Goal: Find specific fact: Find specific fact

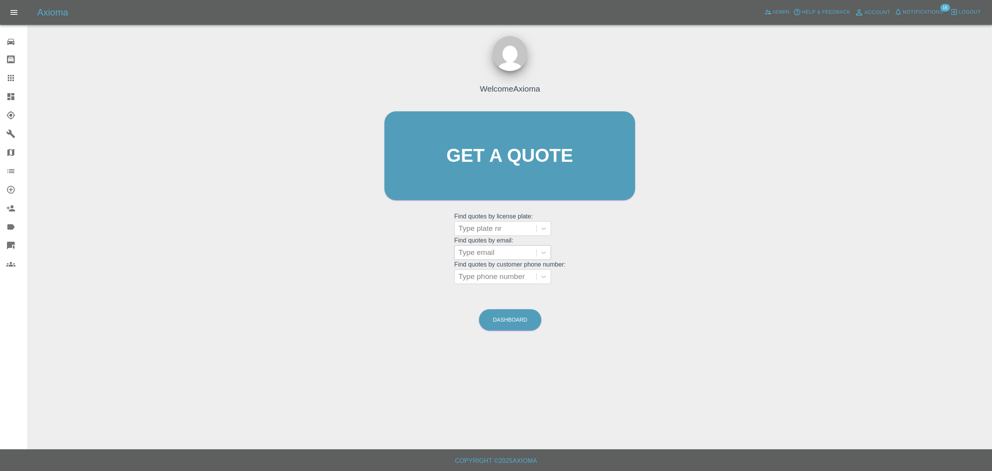
click at [492, 254] on div at bounding box center [496, 252] width 74 height 11
paste input "[PERSON_NAME] <[EMAIL_ADDRESS][DOMAIN_NAME]>"
type input "[PERSON_NAME] <[EMAIL_ADDRESS][DOMAIN_NAME]>"
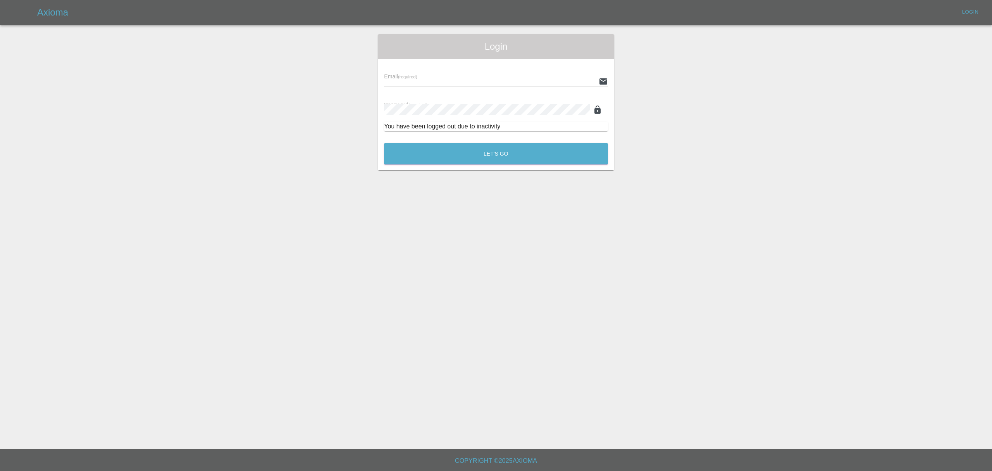
type input "[PERSON_NAME][EMAIL_ADDRESS][DOMAIN_NAME]"
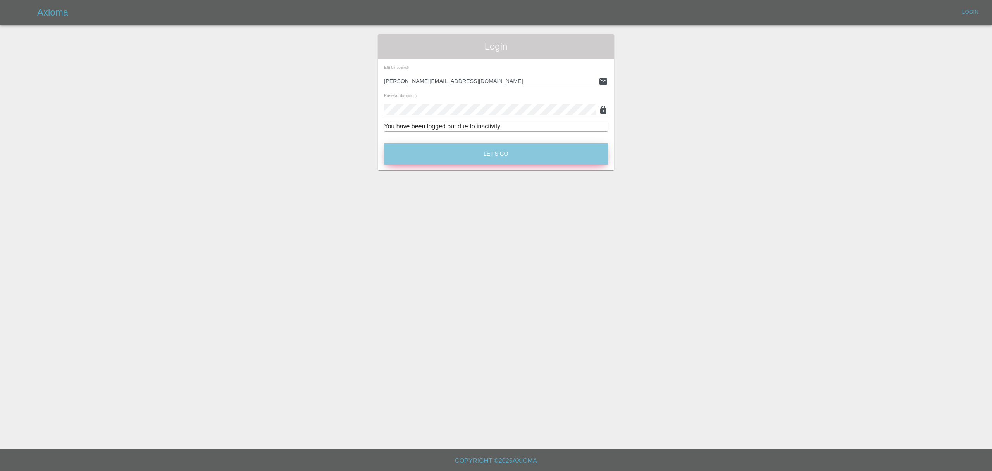
click at [486, 161] on button "Let's Go" at bounding box center [496, 153] width 224 height 21
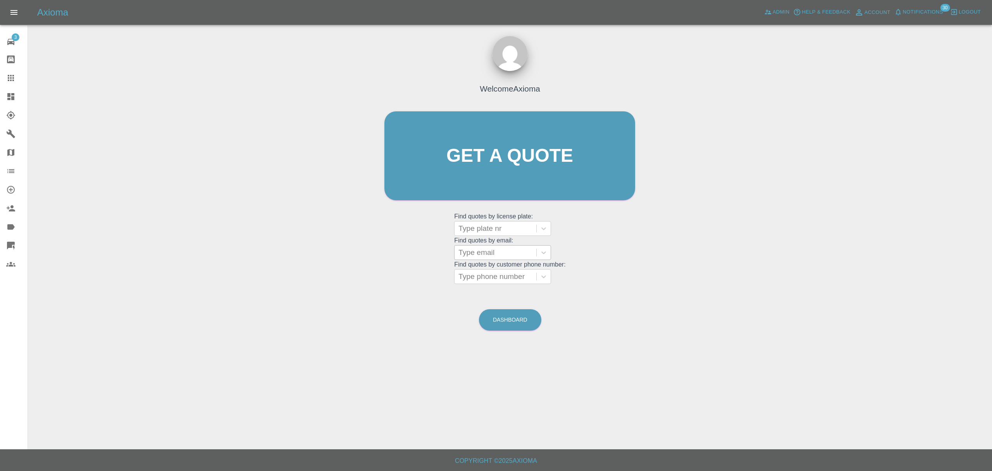
click at [492, 257] on div at bounding box center [496, 252] width 74 height 11
paste input "[PERSON_NAME] <[EMAIL_ADDRESS][DOMAIN_NAME]>"
type input "[EMAIL_ADDRESS][DOMAIN_NAME]"
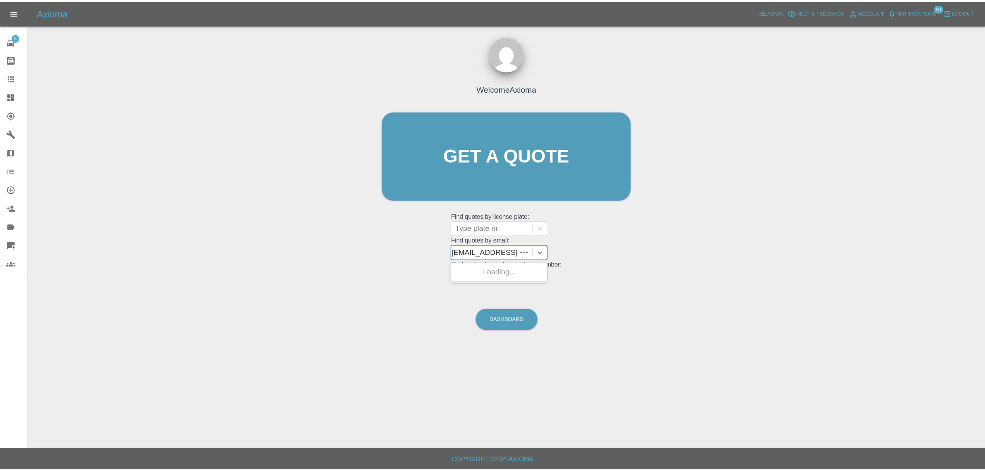
scroll to position [0, 0]
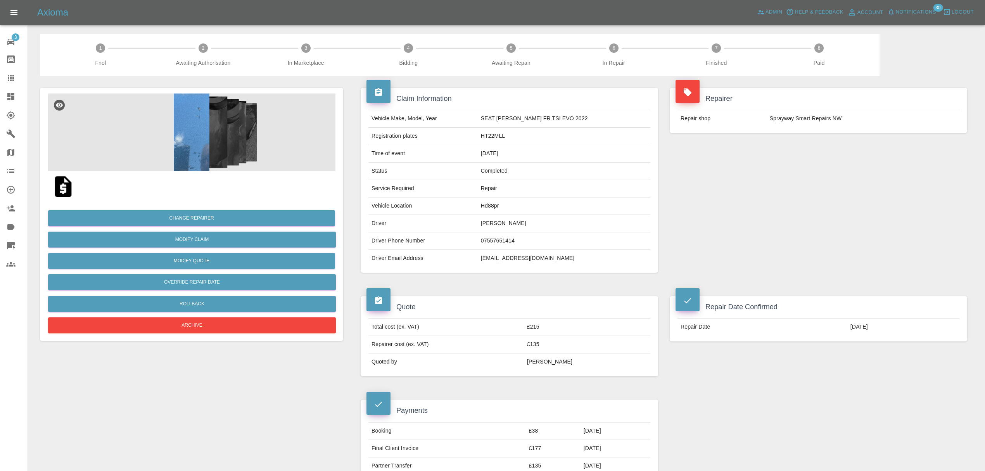
click at [198, 139] on img at bounding box center [192, 132] width 288 height 78
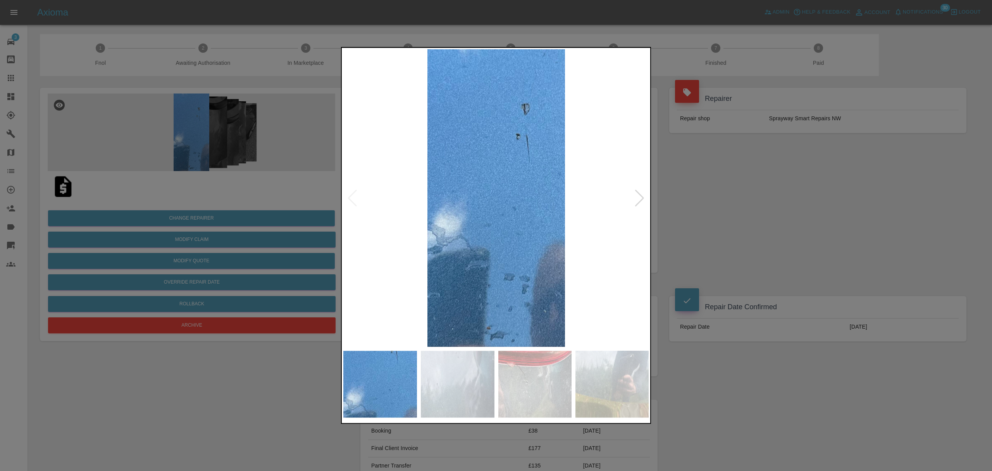
click at [636, 199] on div at bounding box center [640, 198] width 10 height 17
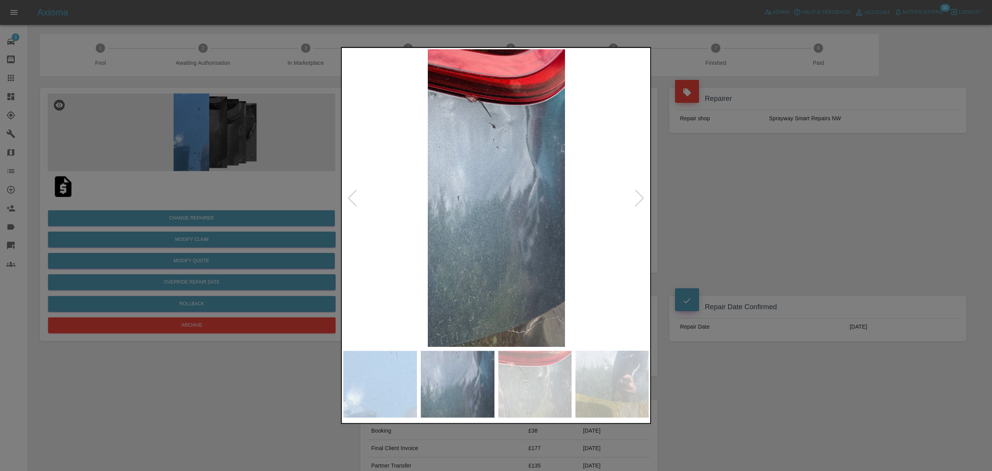
click at [636, 199] on div at bounding box center [640, 198] width 10 height 17
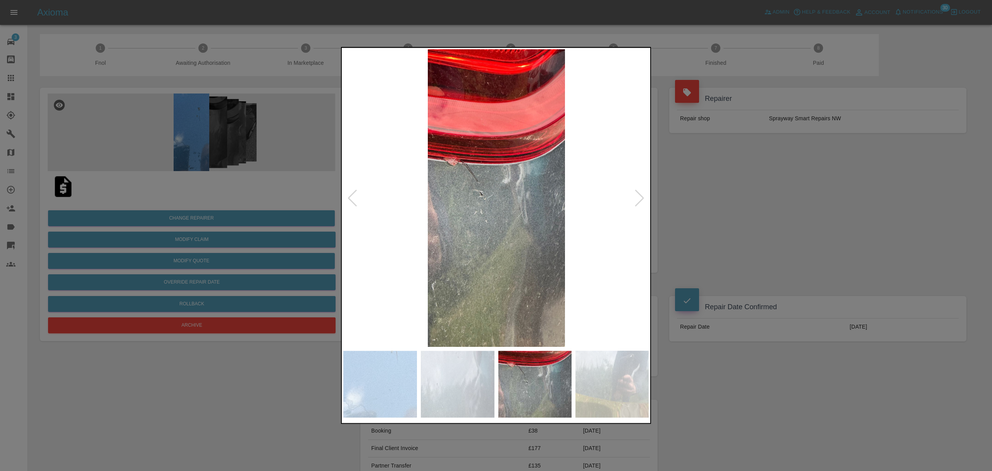
click at [636, 199] on div at bounding box center [640, 198] width 10 height 17
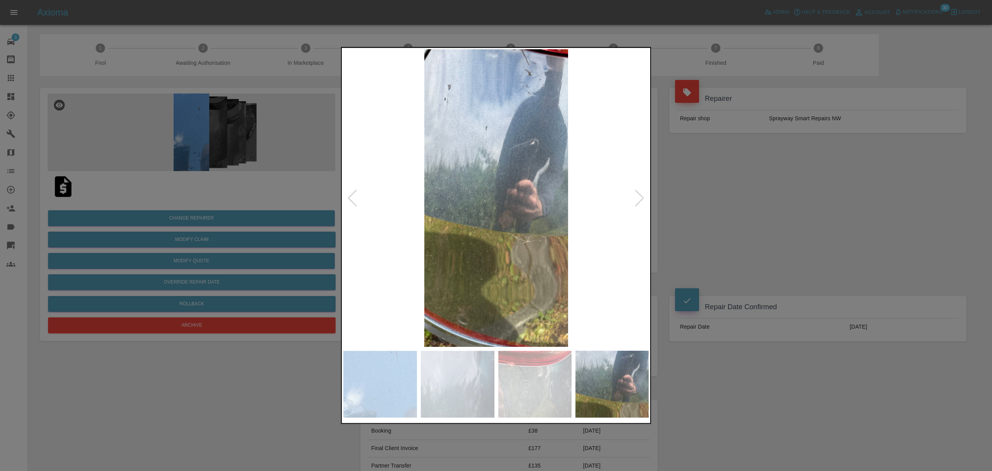
click at [636, 199] on div at bounding box center [640, 198] width 10 height 17
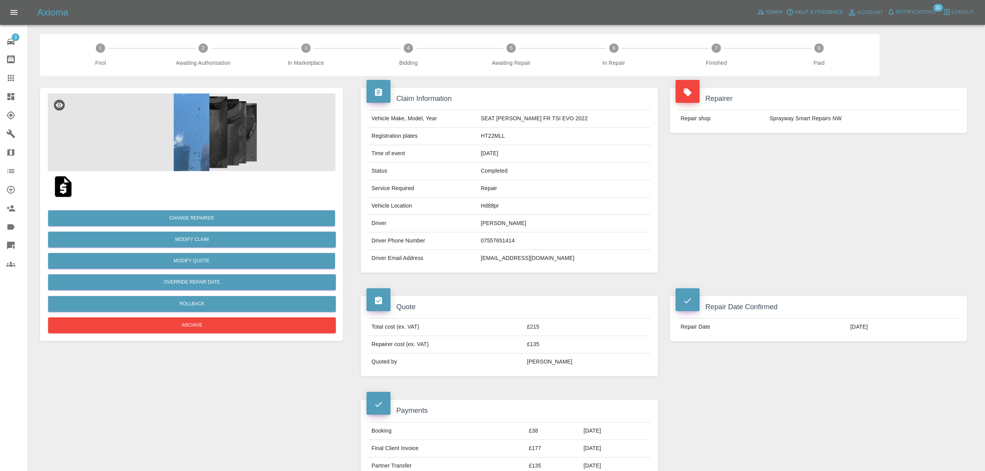
click at [526, 260] on td "[EMAIL_ADDRESS][DOMAIN_NAME]" at bounding box center [564, 258] width 172 height 17
click at [519, 221] on td "[PERSON_NAME]" at bounding box center [564, 223] width 172 height 17
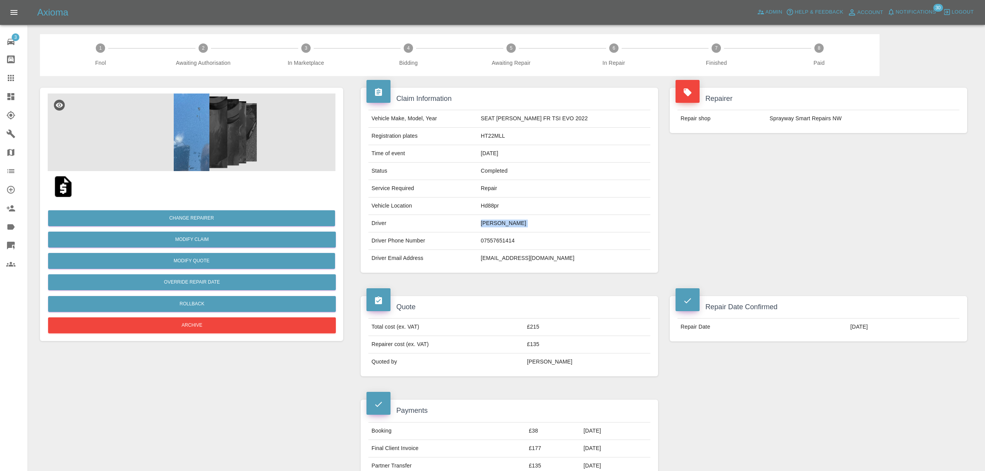
click at [519, 221] on td "[PERSON_NAME]" at bounding box center [564, 223] width 172 height 17
copy td "[PERSON_NAME]"
click at [509, 137] on td "HT22MLL" at bounding box center [564, 136] width 172 height 17
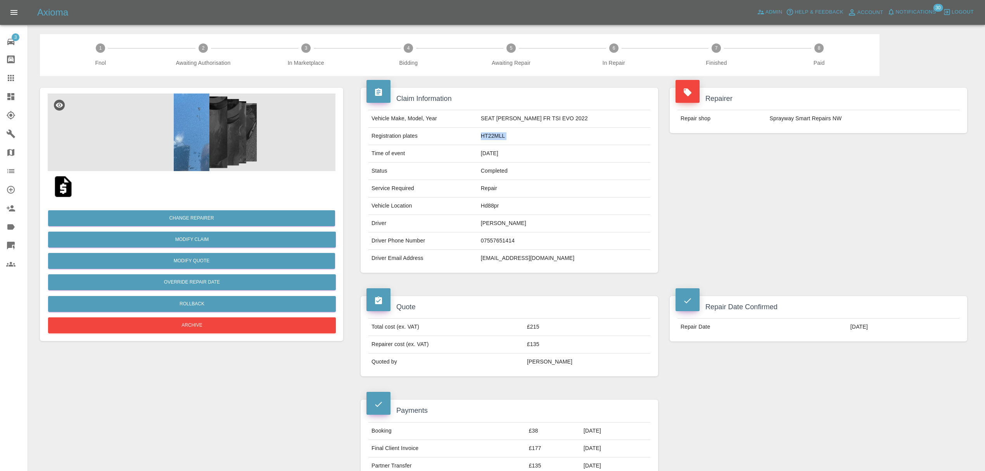
copy td "HT22MLL"
click at [921, 12] on span "Notifications" at bounding box center [915, 12] width 40 height 9
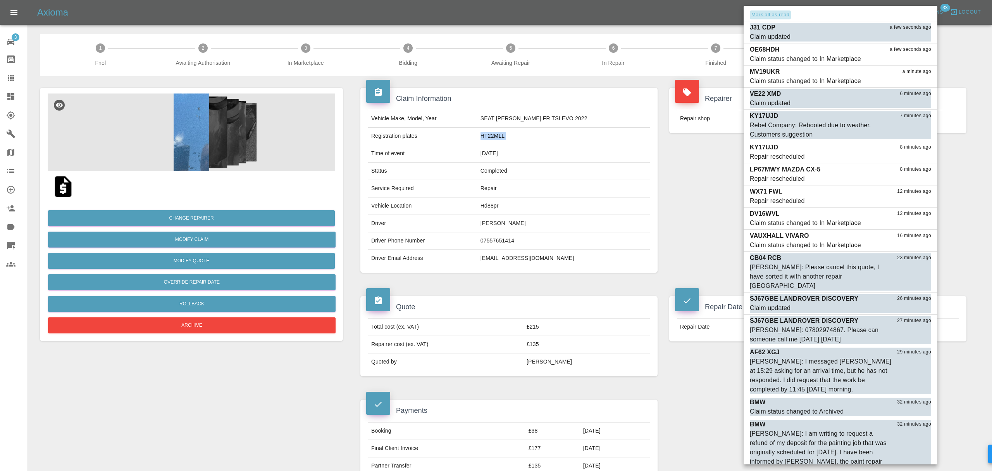
click at [778, 18] on button "Mark all as read" at bounding box center [770, 14] width 41 height 9
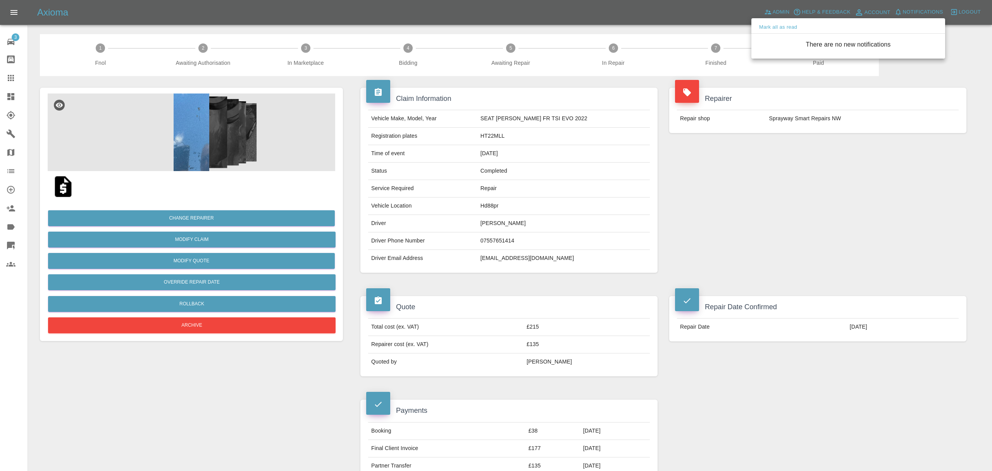
click at [707, 264] on div at bounding box center [496, 235] width 992 height 471
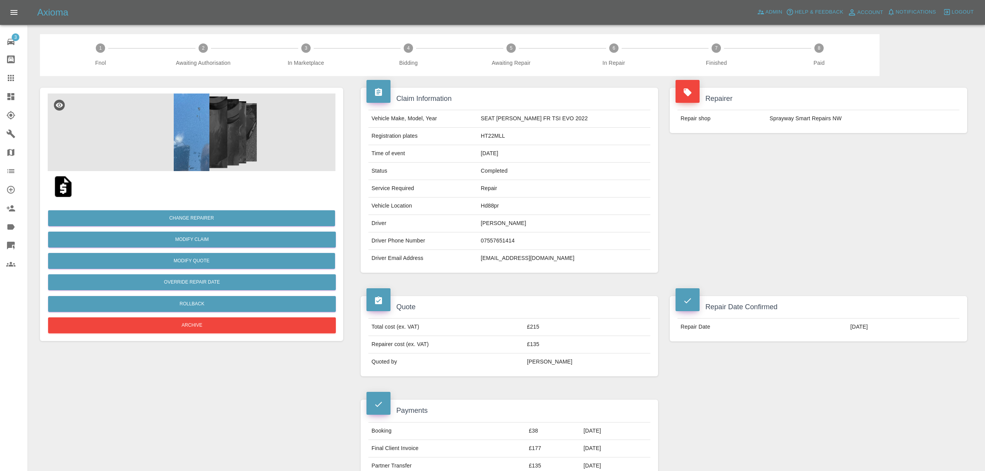
click at [20, 103] on link "Dashboard" at bounding box center [14, 96] width 28 height 19
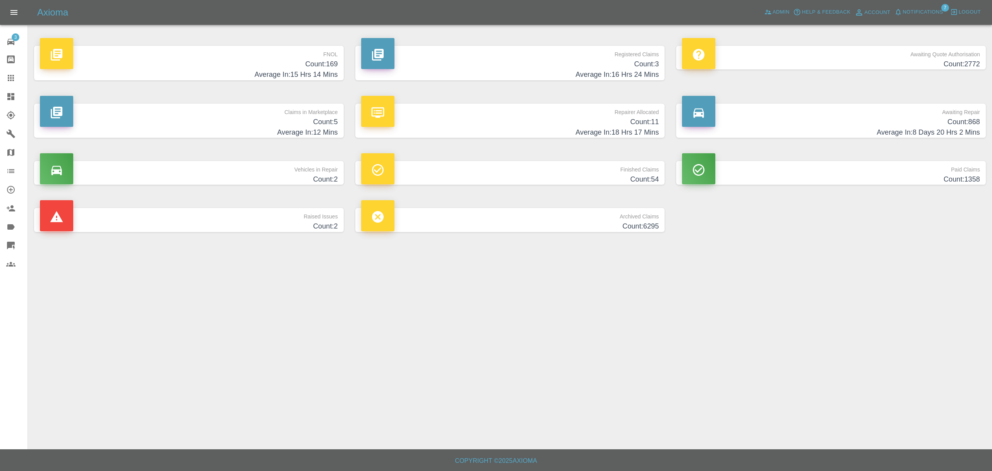
click at [947, 10] on span "7" at bounding box center [946, 8] width 8 height 8
click at [902, 14] on icon "button" at bounding box center [899, 12] width 8 height 8
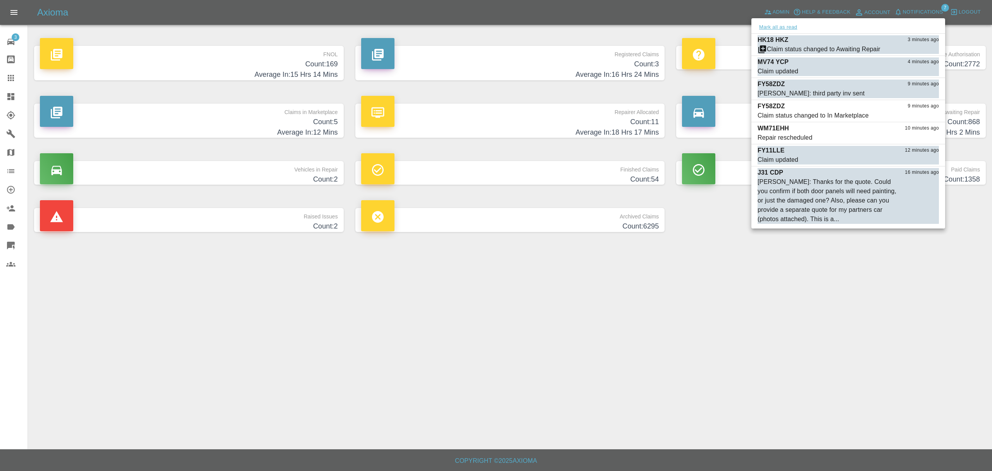
click at [795, 30] on button "Mark all as read" at bounding box center [778, 27] width 41 height 9
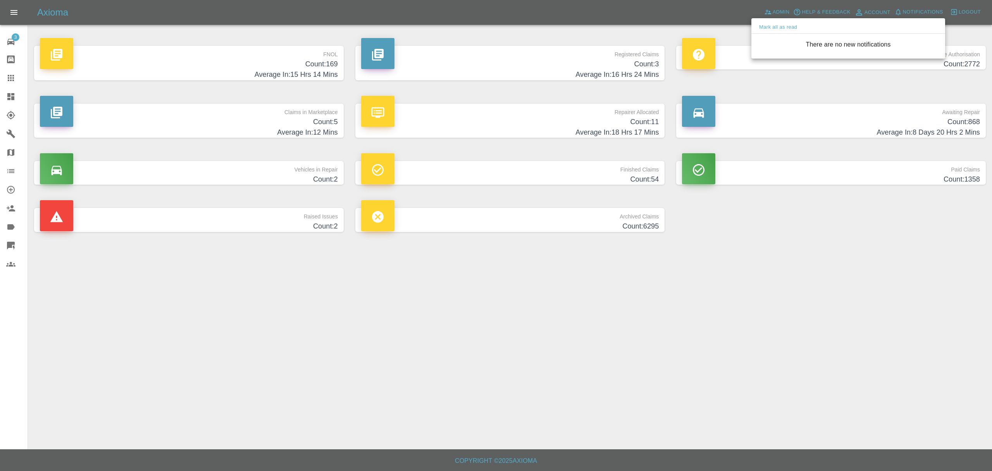
click at [728, 315] on div at bounding box center [496, 235] width 992 height 471
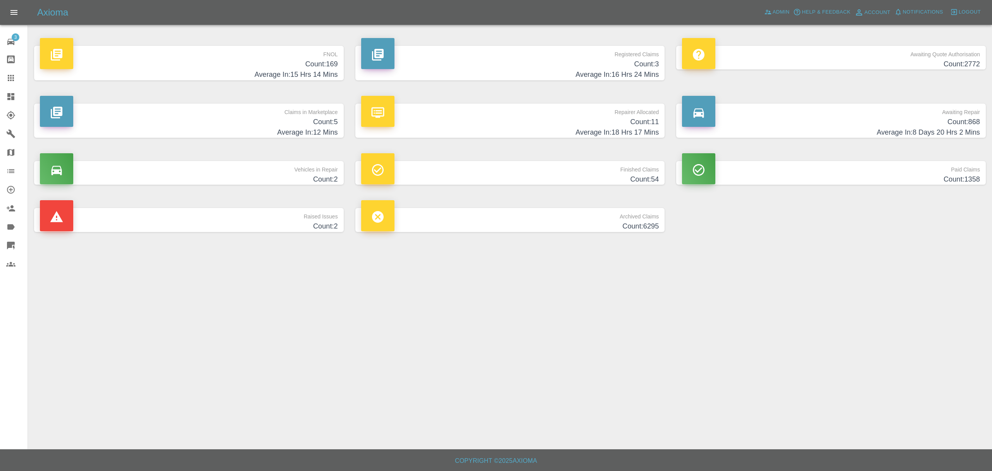
click at [8, 96] on icon at bounding box center [10, 96] width 7 height 7
